Goal: Task Accomplishment & Management: Use online tool/utility

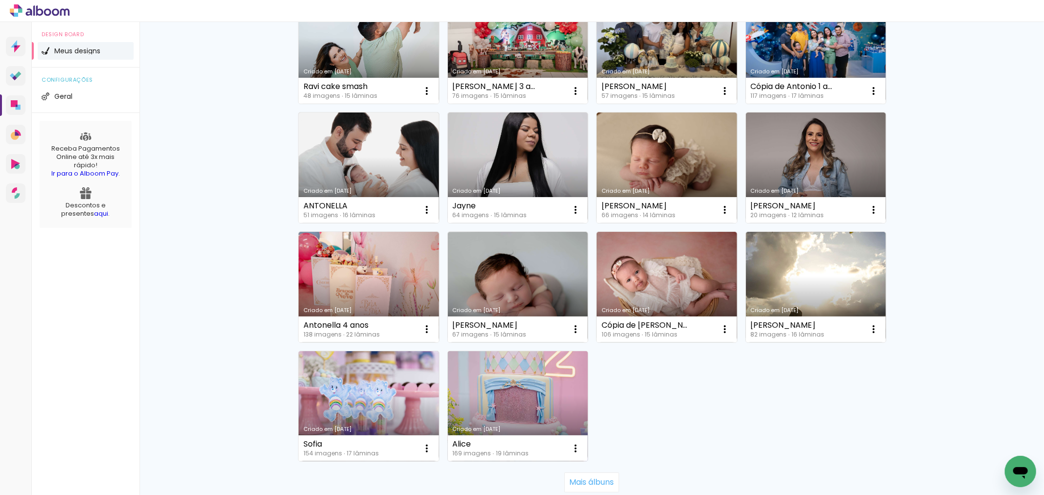
scroll to position [566, 0]
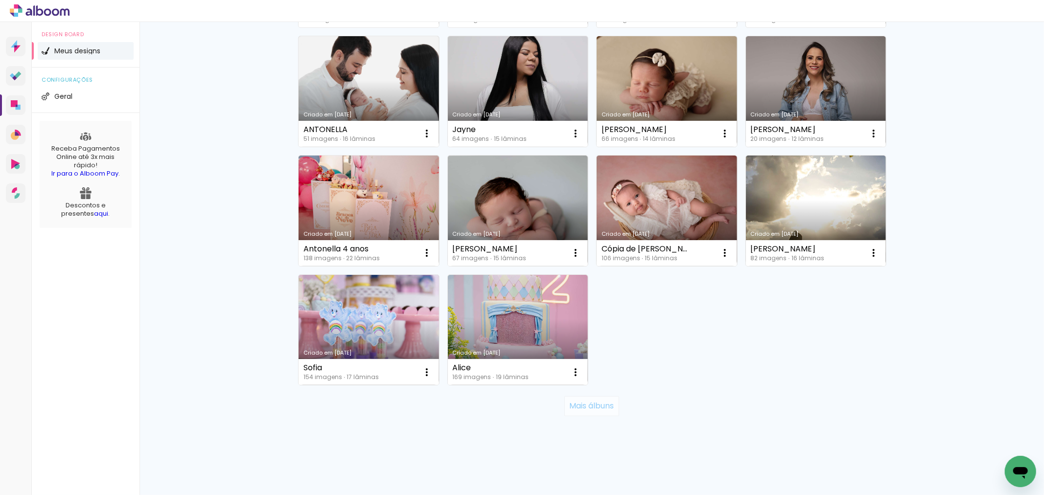
click at [0, 0] on slot "Mais álbuns" at bounding box center [0, 0] width 0 height 0
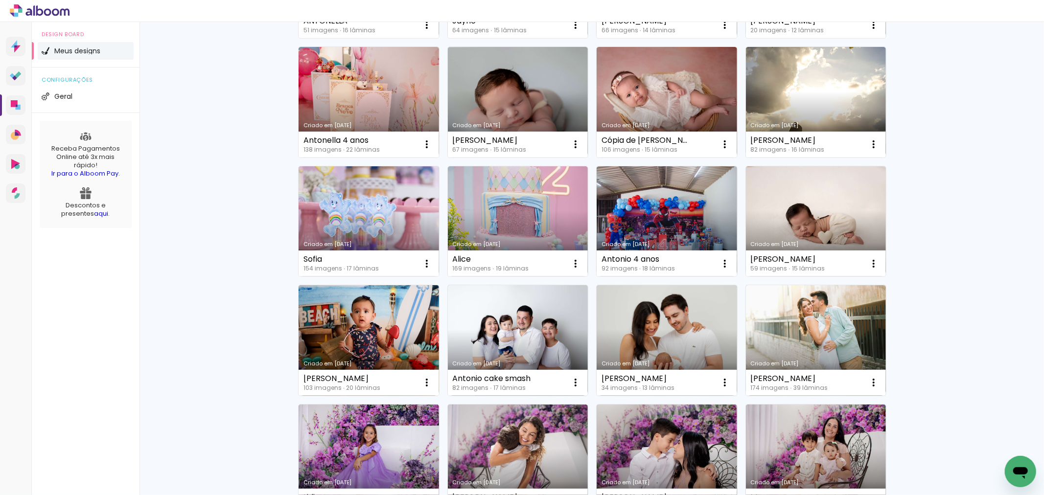
scroll to position [729, 0]
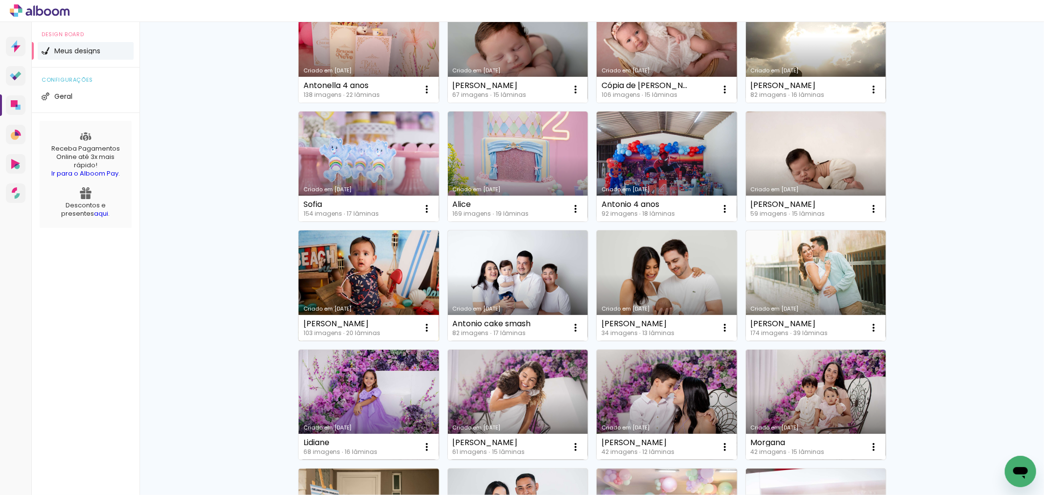
click at [372, 281] on link "Criado em [DATE]" at bounding box center [369, 286] width 140 height 111
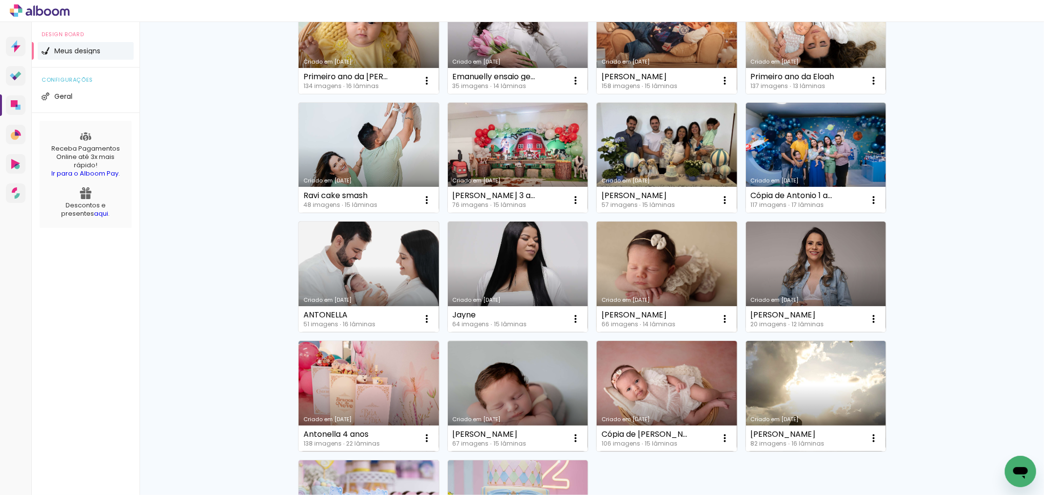
scroll to position [544, 0]
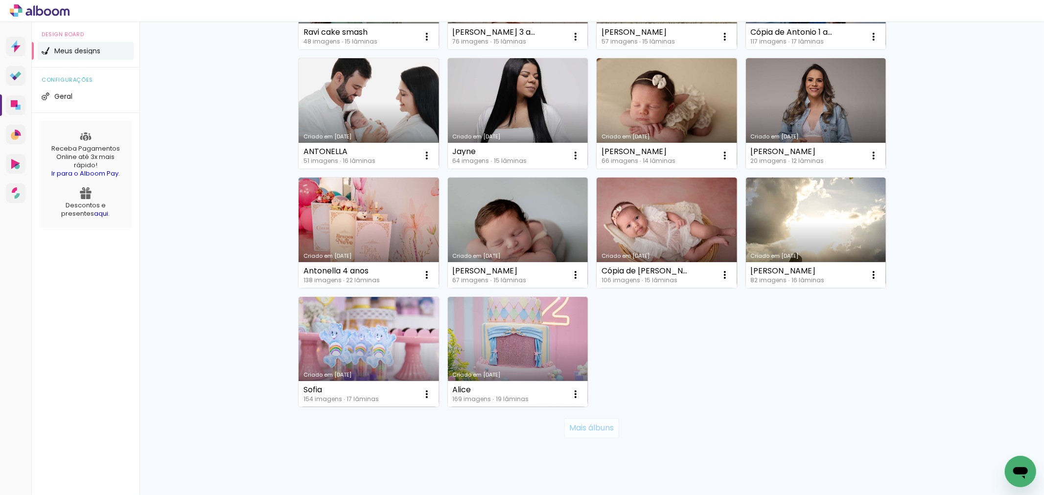
click at [0, 0] on slot "Mais álbuns" at bounding box center [0, 0] width 0 height 0
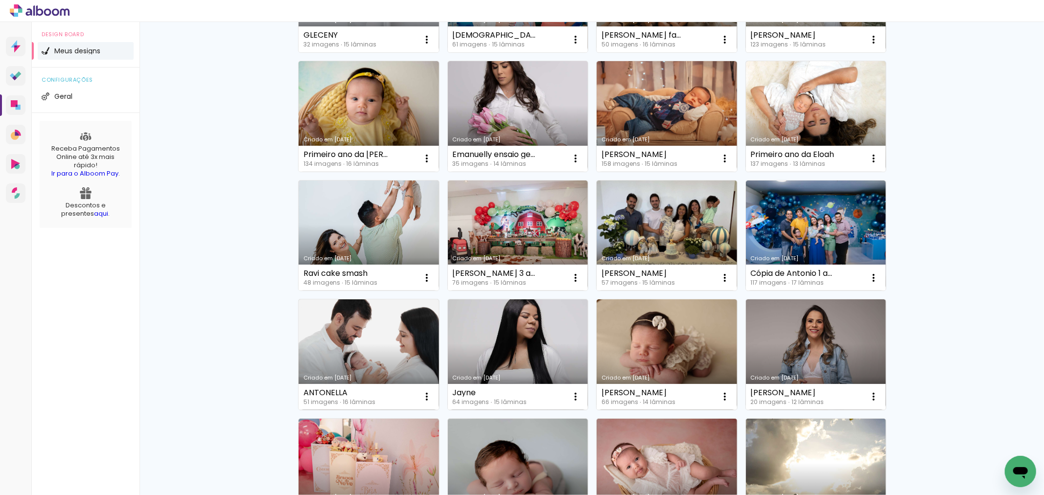
scroll to position [0, 0]
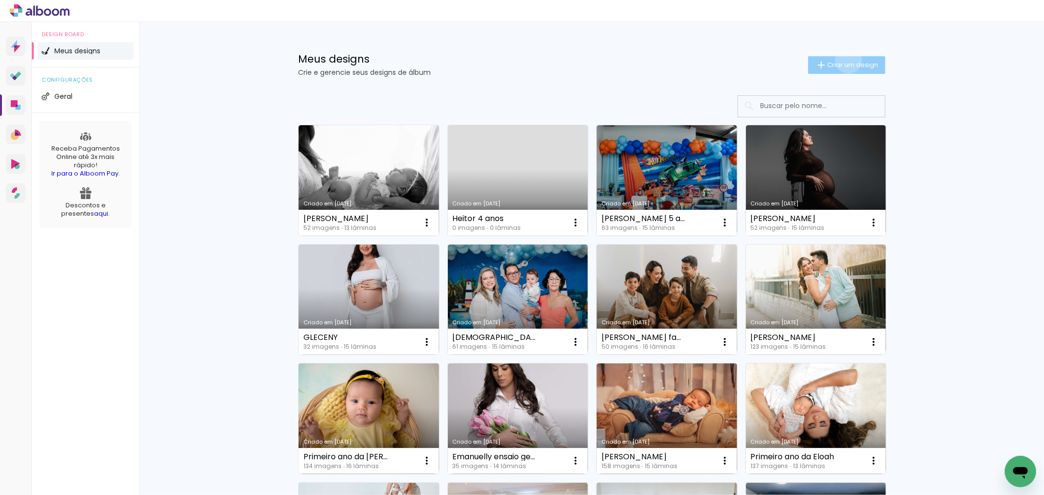
click at [843, 59] on paper-button "Criar um design" at bounding box center [846, 65] width 77 height 18
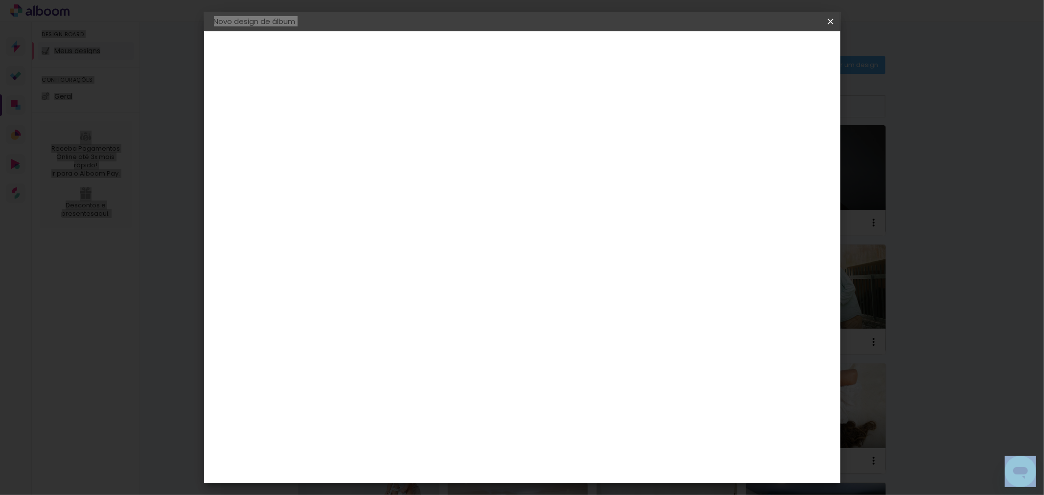
click at [830, 13] on body "link( href="../../bower_components/polymer/polymer.html" rel="import" ) picture…" at bounding box center [522, 247] width 1044 height 495
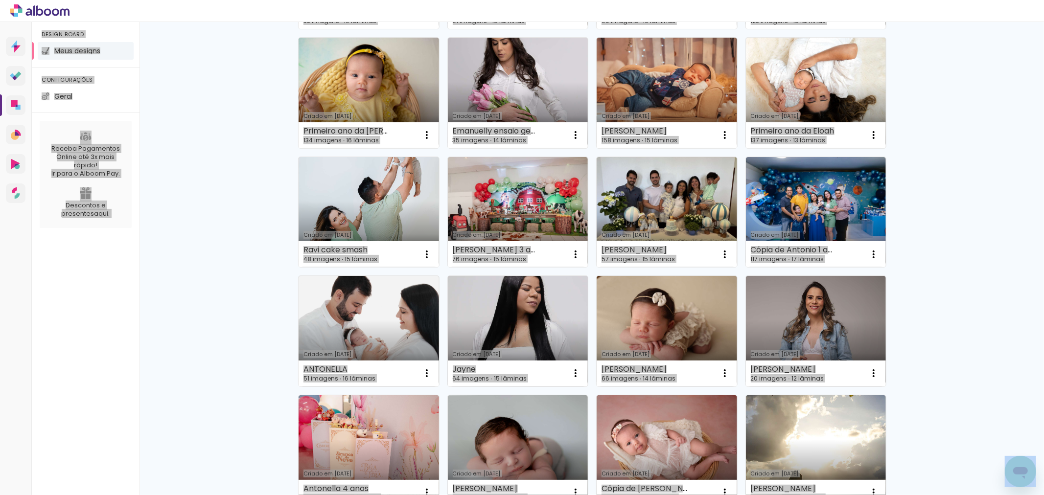
scroll to position [598, 0]
